Goal: Information Seeking & Learning: Understand process/instructions

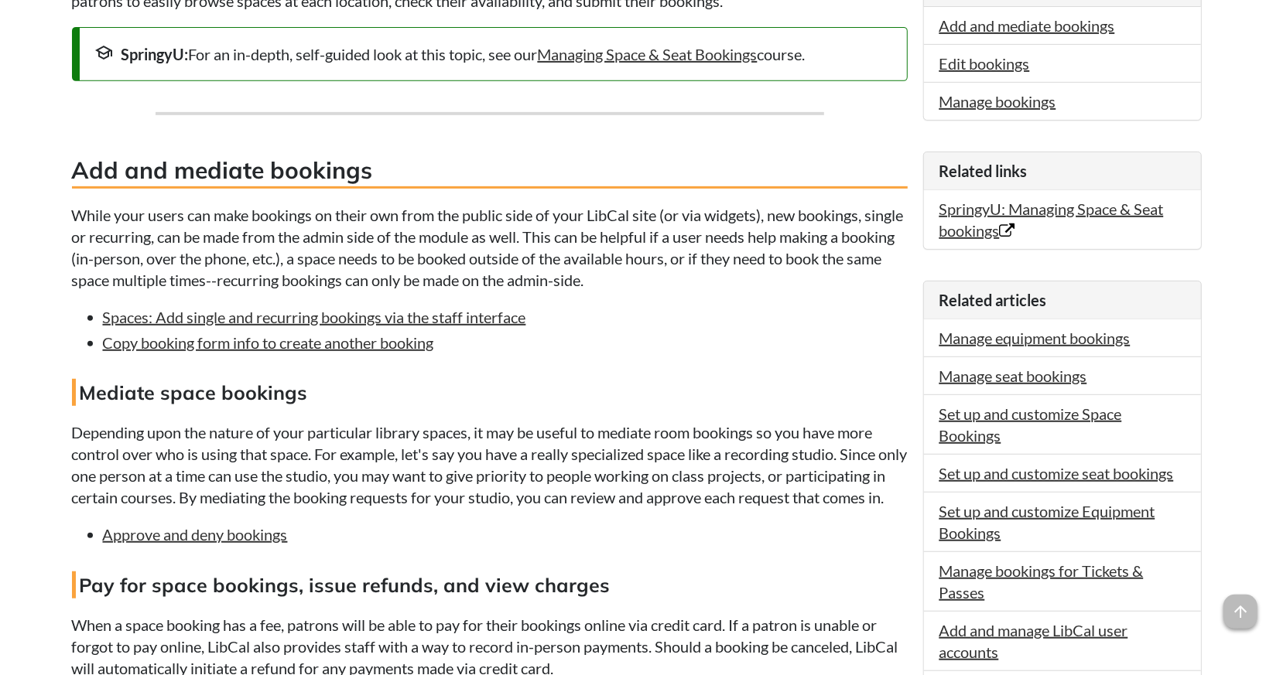
scroll to position [495, 0]
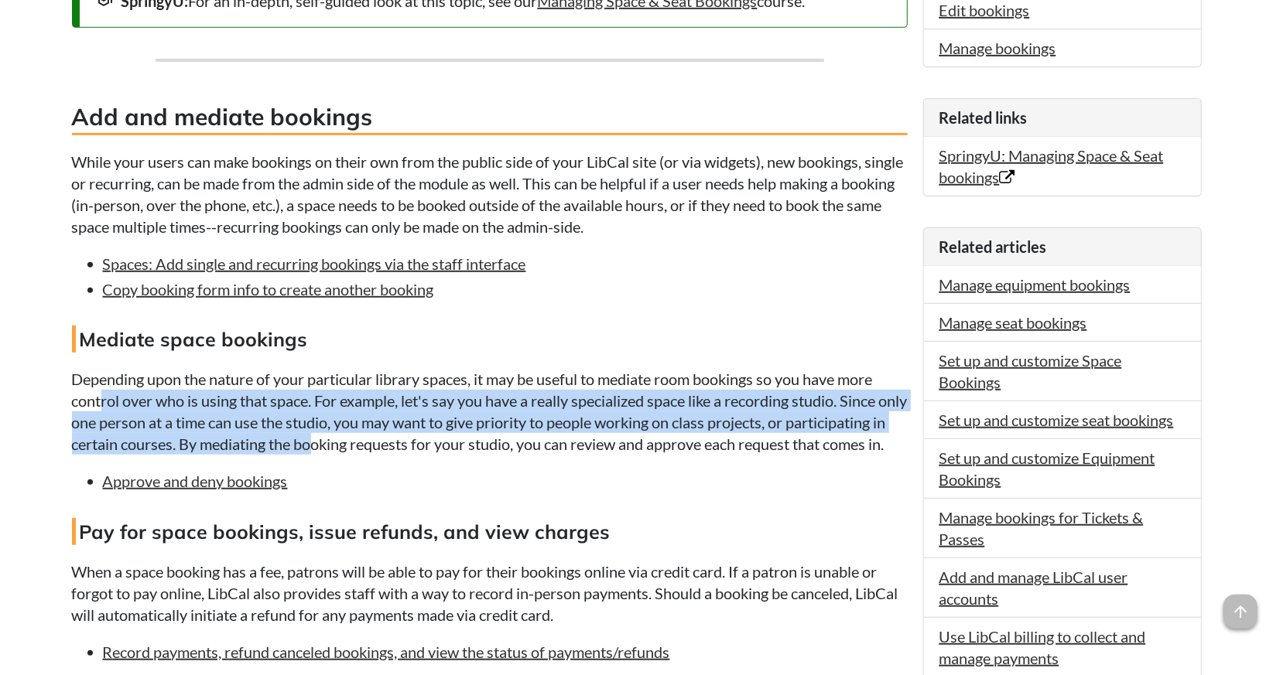
drag, startPoint x: 202, startPoint y: 410, endPoint x: 416, endPoint y: 449, distance: 217.7
click at [416, 449] on p "Depending upon the nature of your particular library spaces, it may be useful t…" at bounding box center [489, 411] width 835 height 87
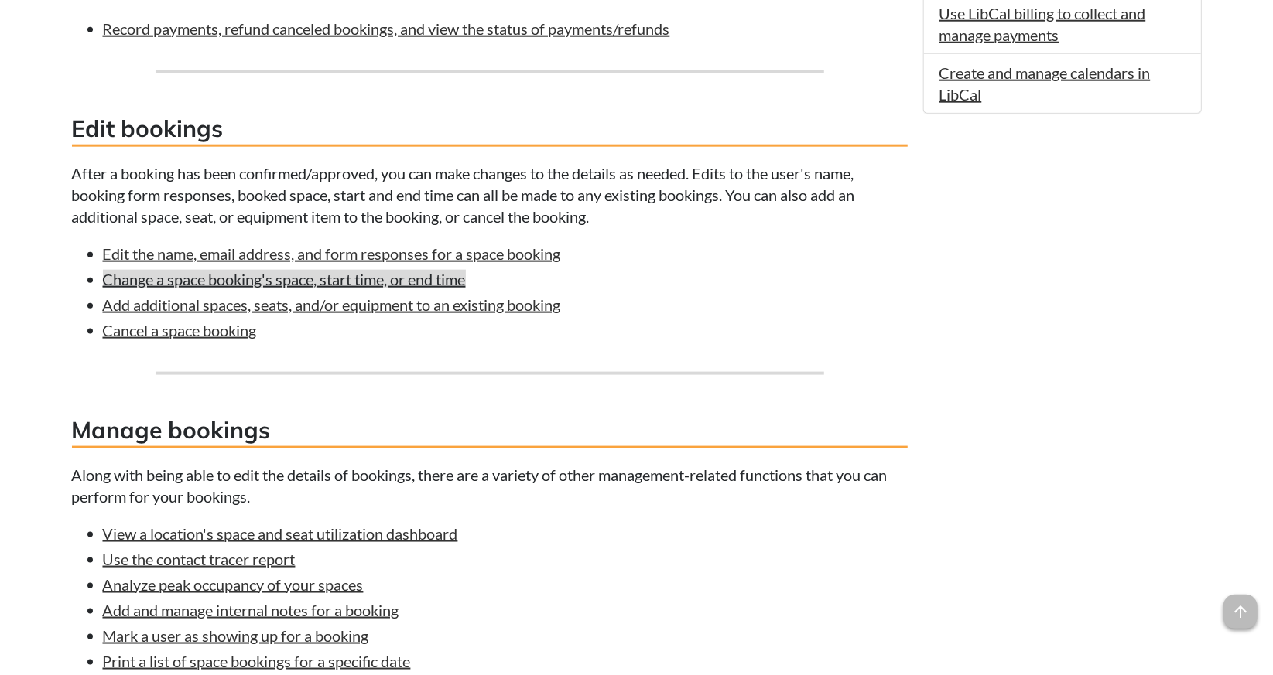
scroll to position [1176, 0]
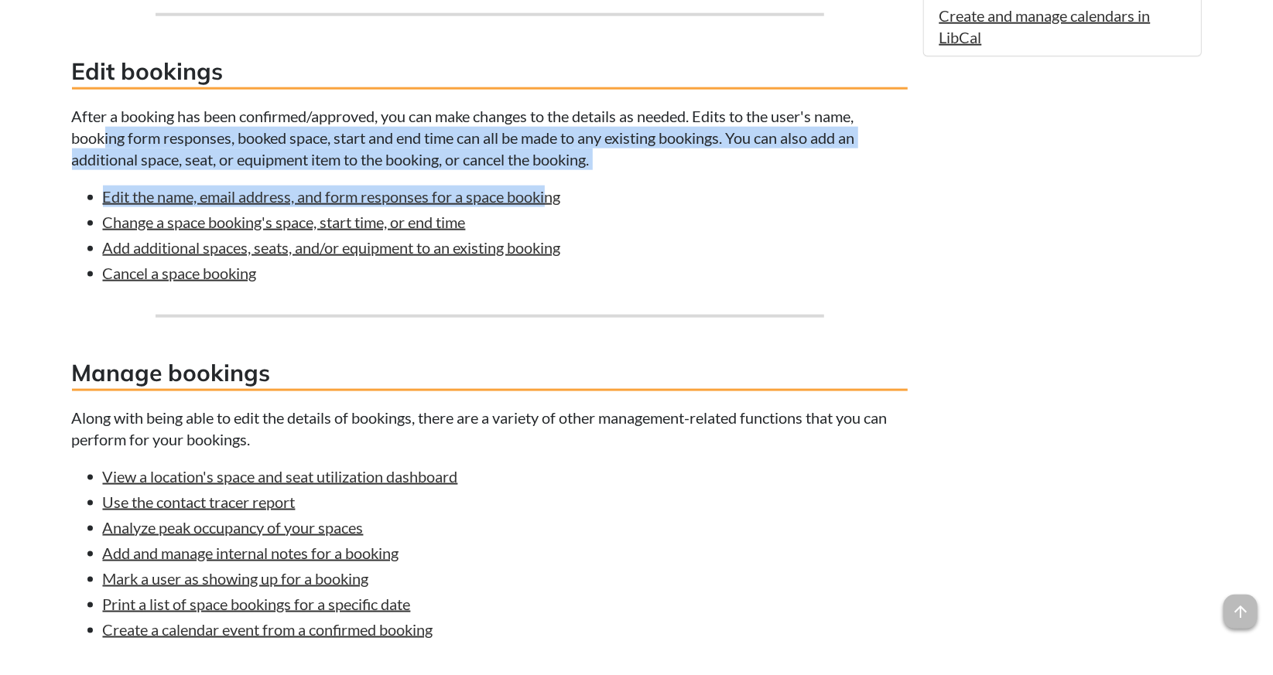
drag, startPoint x: 103, startPoint y: 149, endPoint x: 549, endPoint y: 183, distance: 447.6
click at [551, 170] on p "After a booking has been confirmed/approved, you can make changes to the detail…" at bounding box center [489, 137] width 835 height 65
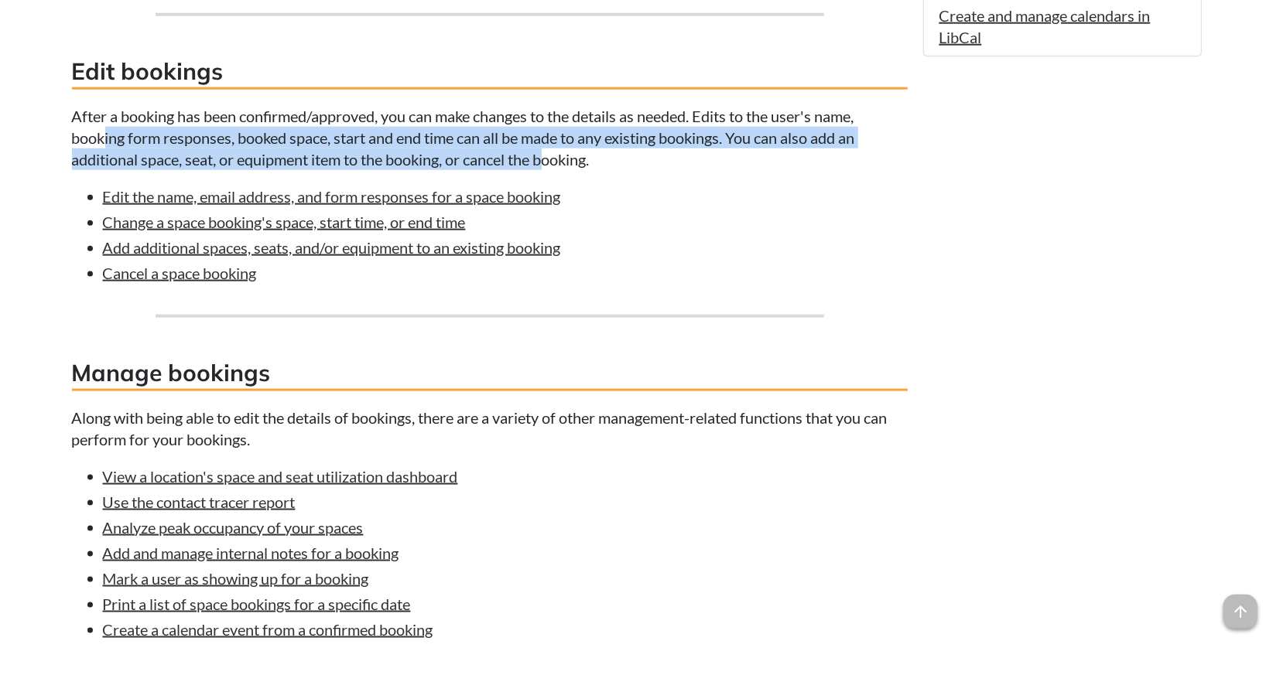
drag, startPoint x: 539, startPoint y: 159, endPoint x: 372, endPoint y: 155, distance: 167.1
click at [538, 159] on p "After a booking has been confirmed/approved, you can make changes to the detail…" at bounding box center [489, 137] width 835 height 65
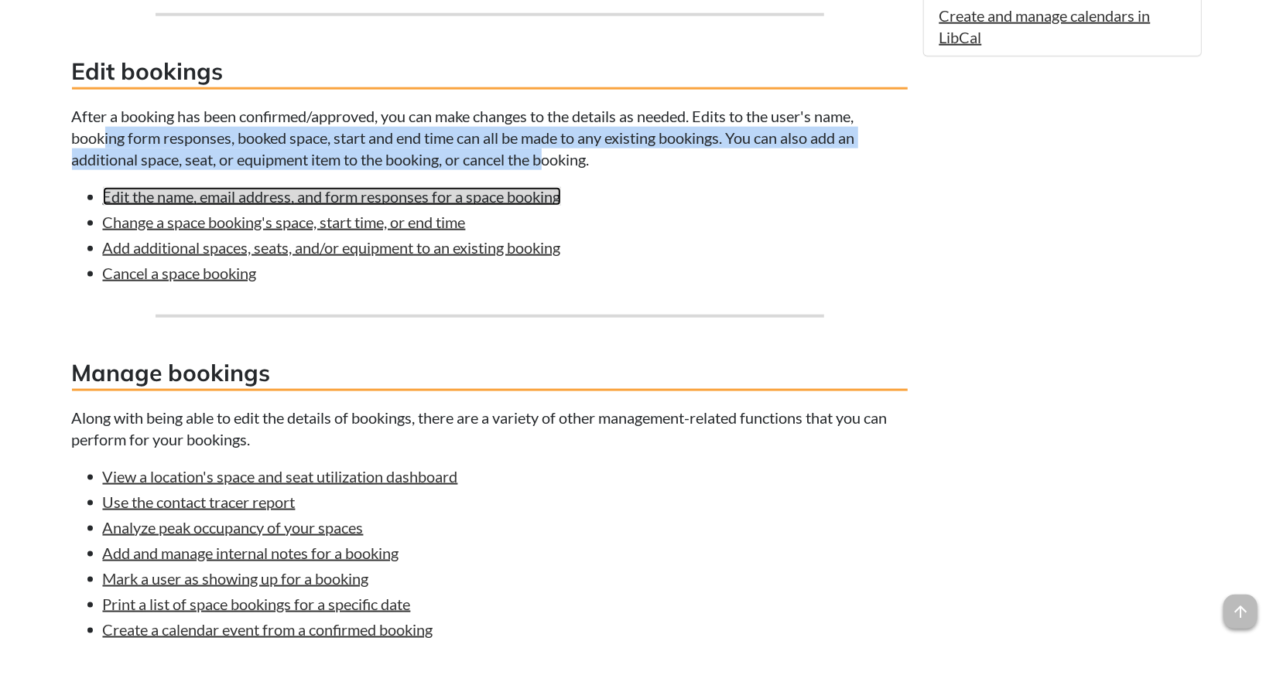
click at [213, 206] on link "Edit the name, email address, and form responses for a space booking" at bounding box center [332, 196] width 458 height 19
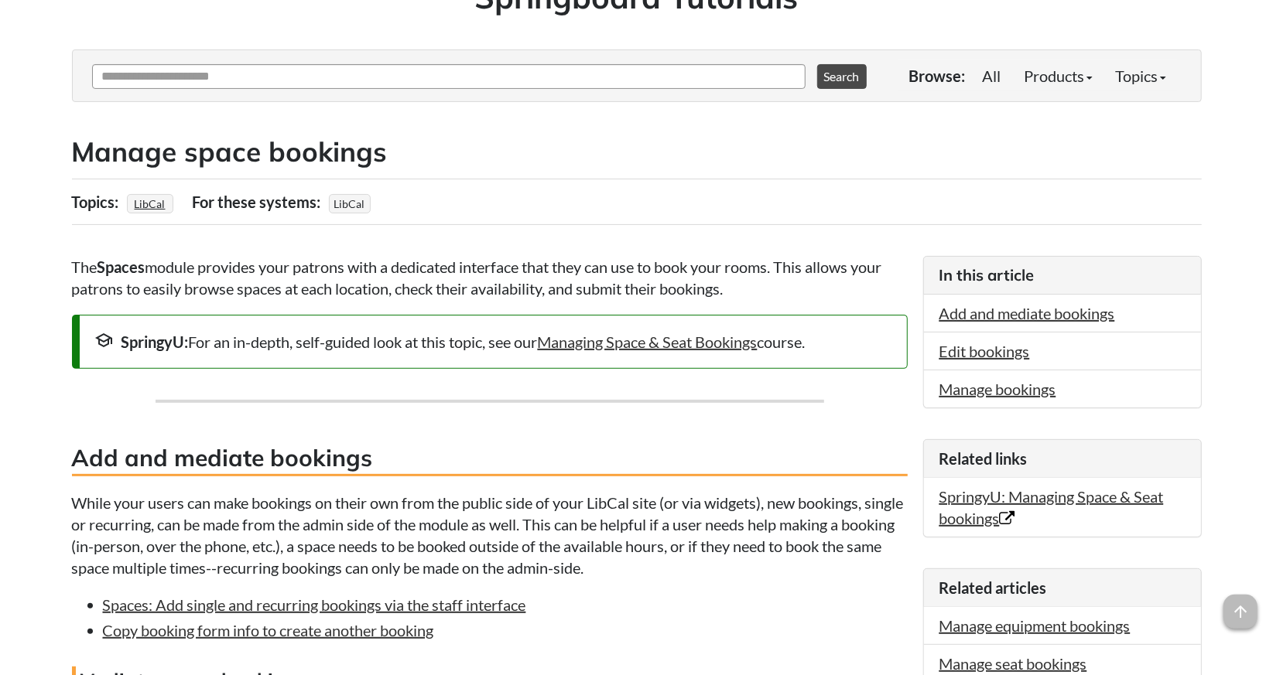
scroll to position [62, 0]
